Goal: Task Accomplishment & Management: Use online tool/utility

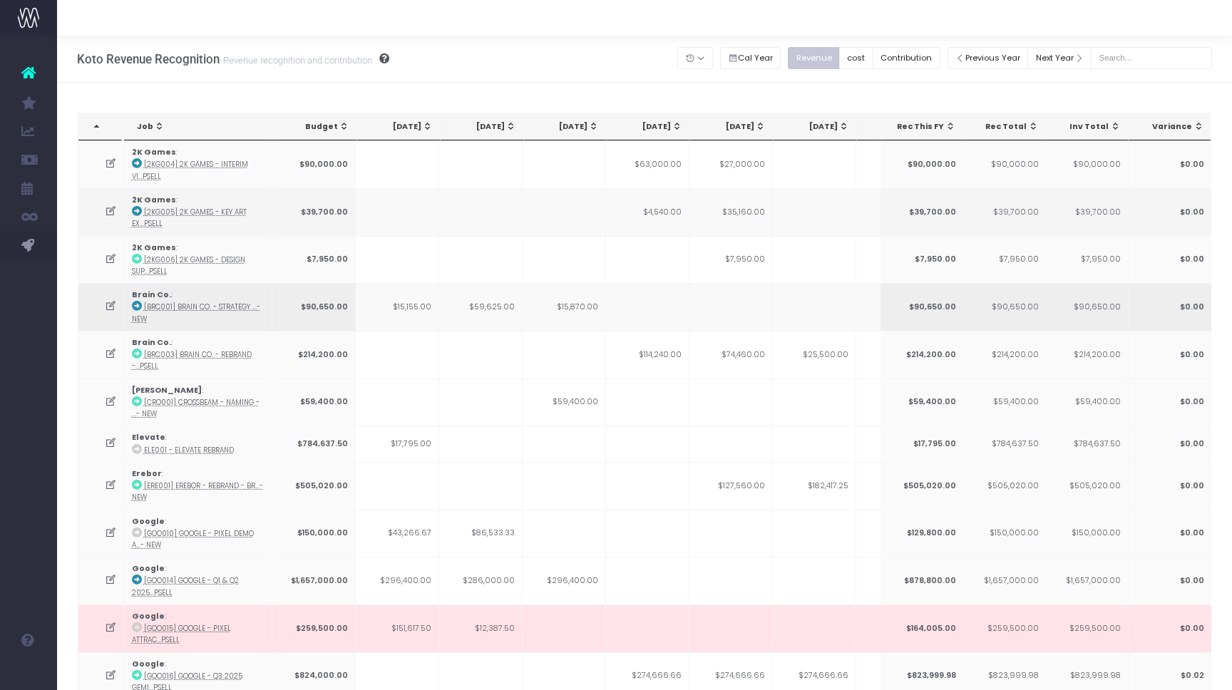
drag, startPoint x: 94, startPoint y: 277, endPoint x: 202, endPoint y: 299, distance: 109.7
click at [94, 277] on span "Koto Forecast" at bounding box center [96, 273] width 36 height 25
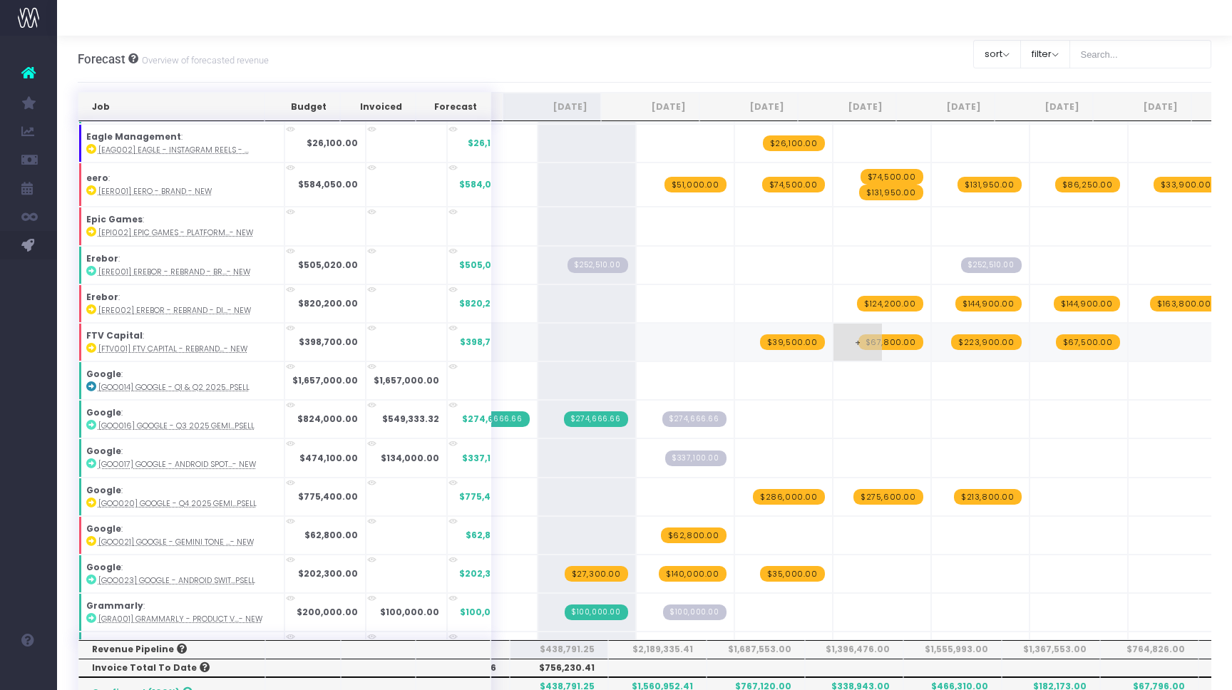
scroll to position [526, 0]
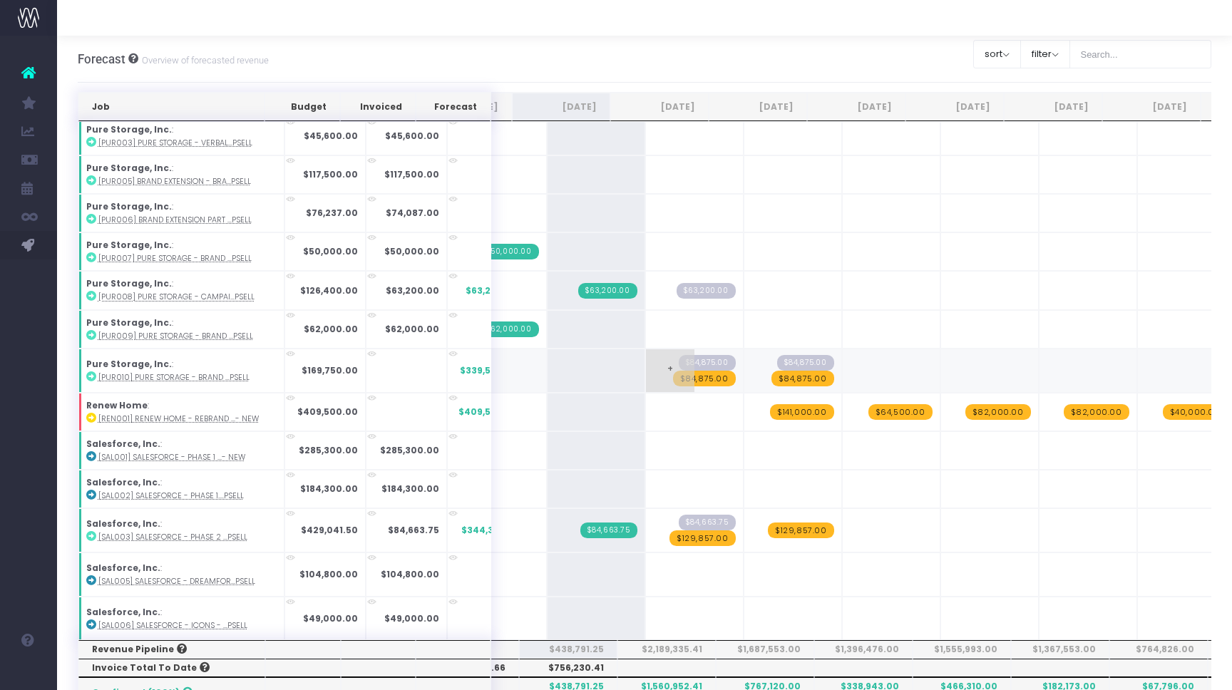
click at [674, 373] on span "$84,875.00" at bounding box center [704, 379] width 63 height 16
click at [786, 377] on span "$84,875.00" at bounding box center [802, 379] width 63 height 16
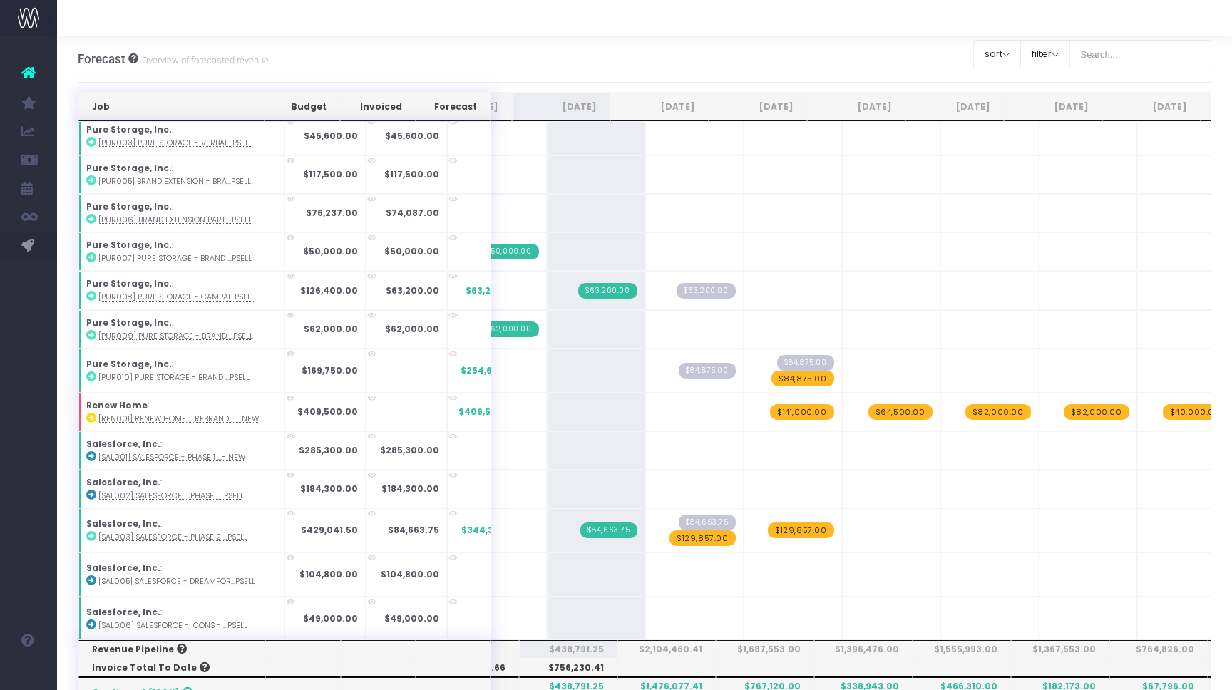
click at [786, 377] on span "$84,875.00" at bounding box center [802, 379] width 63 height 16
